Goal: Navigation & Orientation: Find specific page/section

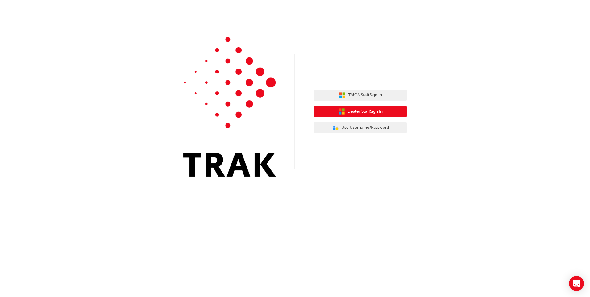
click at [372, 111] on span "Dealer Staff Sign In" at bounding box center [364, 111] width 35 height 7
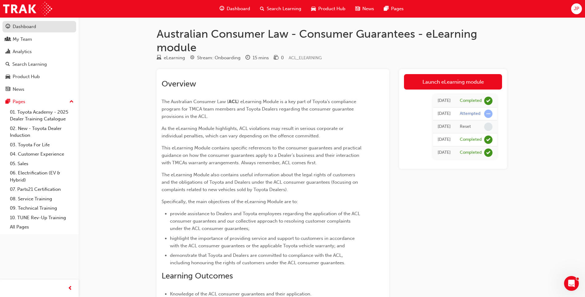
click at [32, 29] on div "Dashboard" at bounding box center [24, 26] width 23 height 7
